Goal: Contribute content

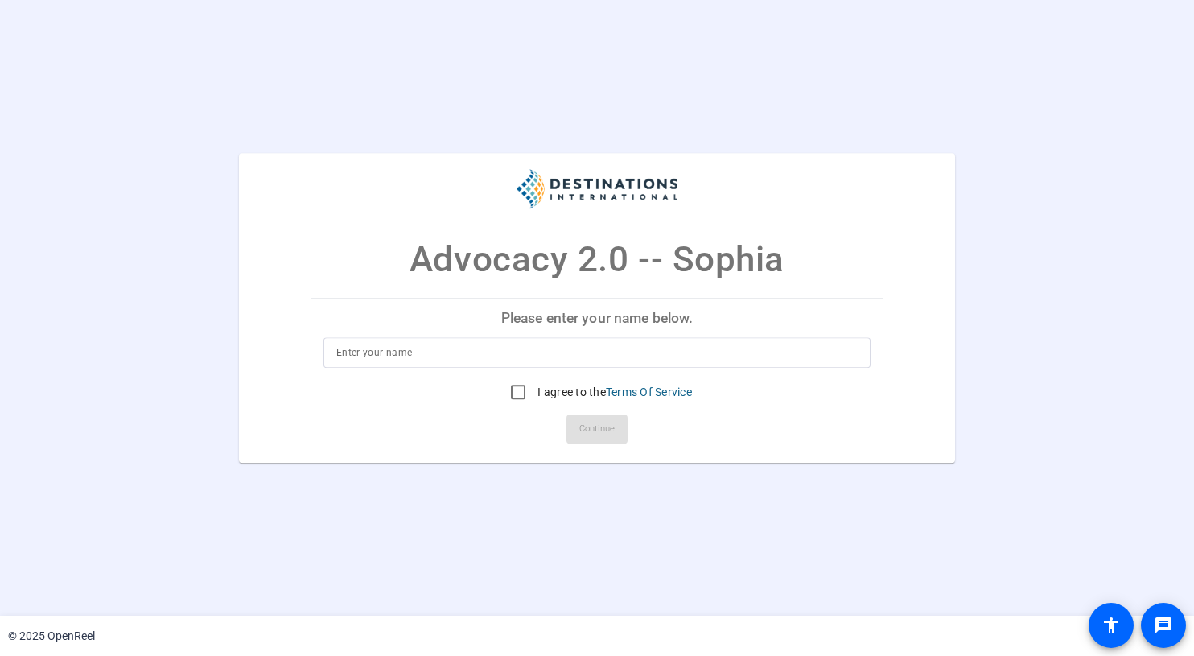
click at [1131, 249] on div "Advocacy 2.0 -- [PERSON_NAME] Please enter your name below. I agree to the Term…" at bounding box center [597, 308] width 1194 height 311
click at [573, 345] on input at bounding box center [596, 352] width 521 height 19
type input "[PERSON_NAME]"
click at [538, 381] on div "I agree to the Terms Of Service" at bounding box center [597, 392] width 190 height 32
click at [517, 392] on input "I agree to the Terms Of Service" at bounding box center [518, 392] width 32 height 32
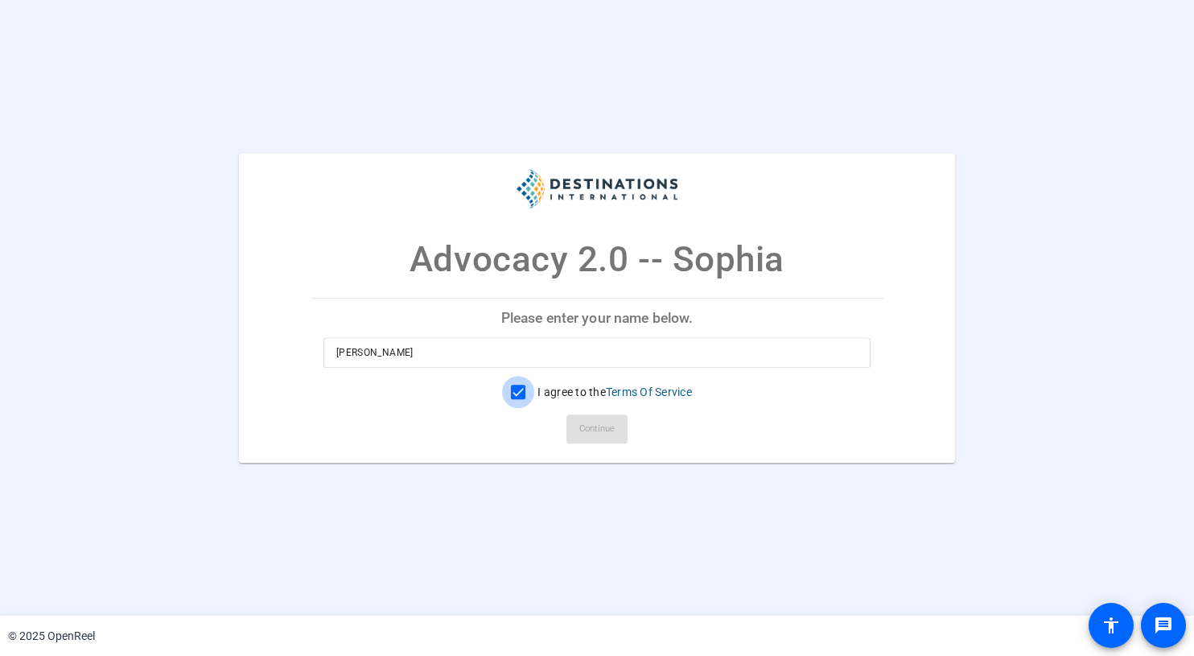
checkbox input "true"
click at [600, 440] on span "Continue" at bounding box center [596, 429] width 35 height 24
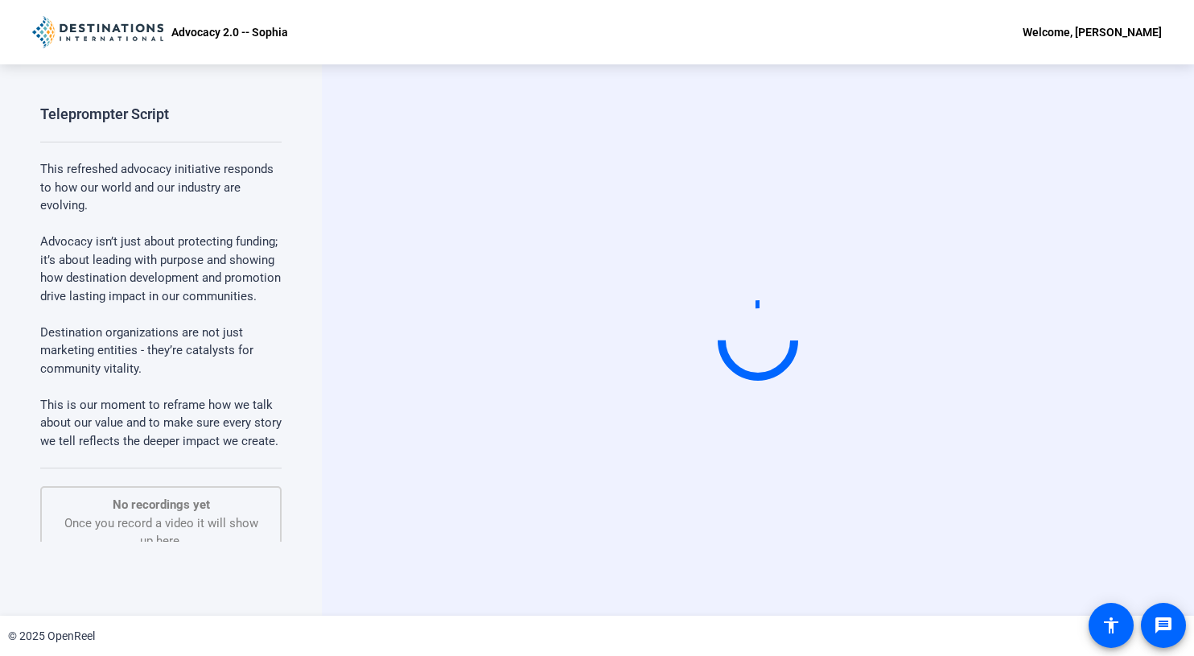
scroll to position [169, 0]
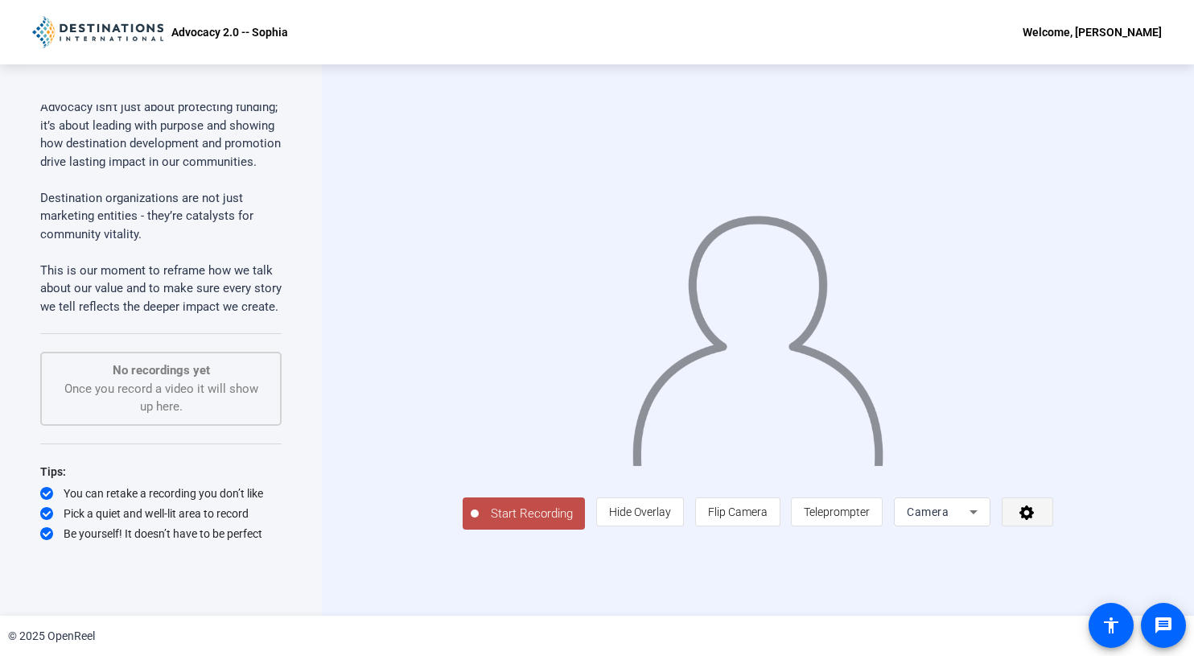
click at [1037, 520] on icon at bounding box center [1027, 512] width 19 height 16
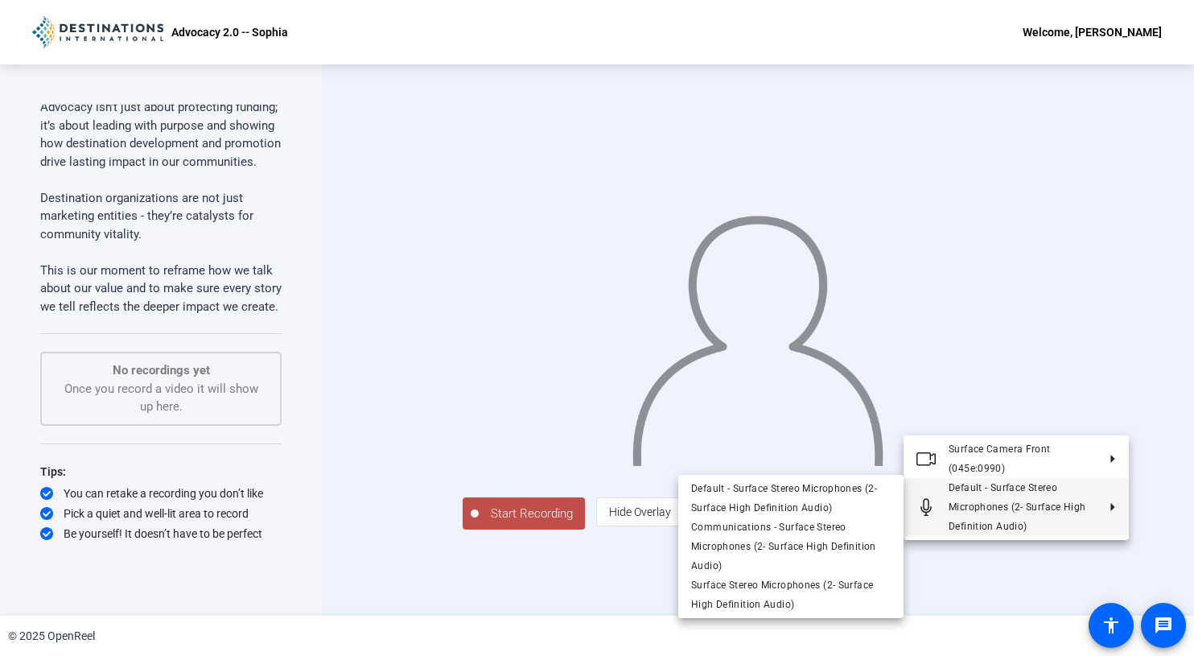
click at [286, 292] on div at bounding box center [597, 328] width 1194 height 656
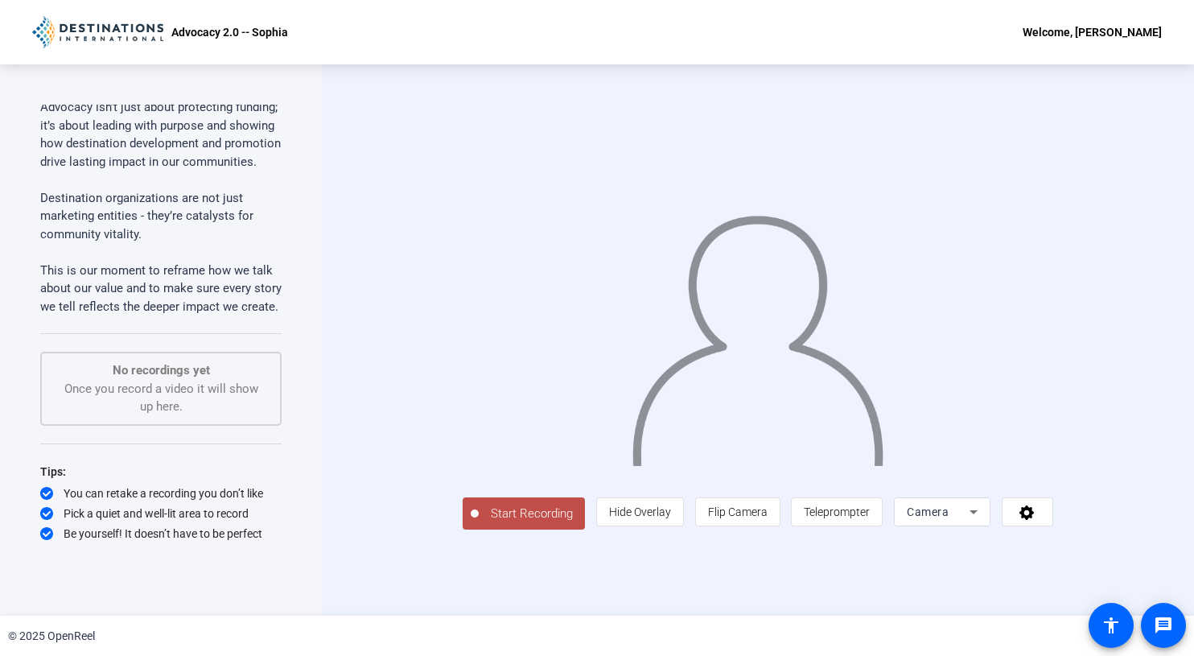
click at [213, 255] on p "This refreshed advocacy initiative responds to how our world and our industry a…" at bounding box center [160, 171] width 241 height 290
click at [1034, 520] on icon at bounding box center [1027, 512] width 14 height 14
